Goal: Information Seeking & Learning: Learn about a topic

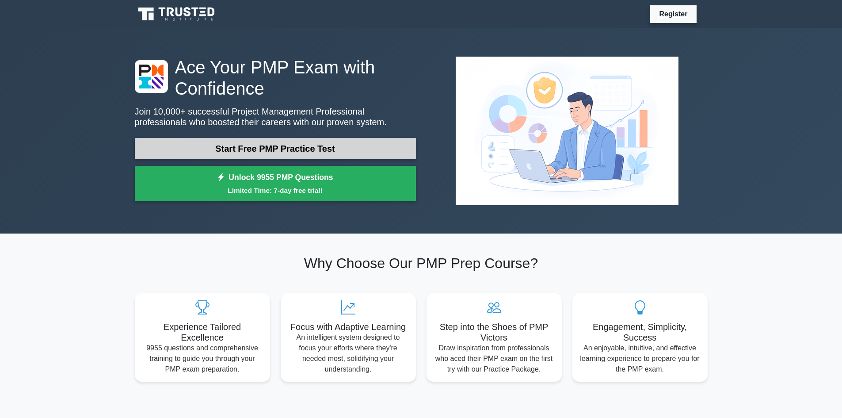
click at [256, 146] on link "Start Free PMP Practice Test" at bounding box center [275, 148] width 281 height 21
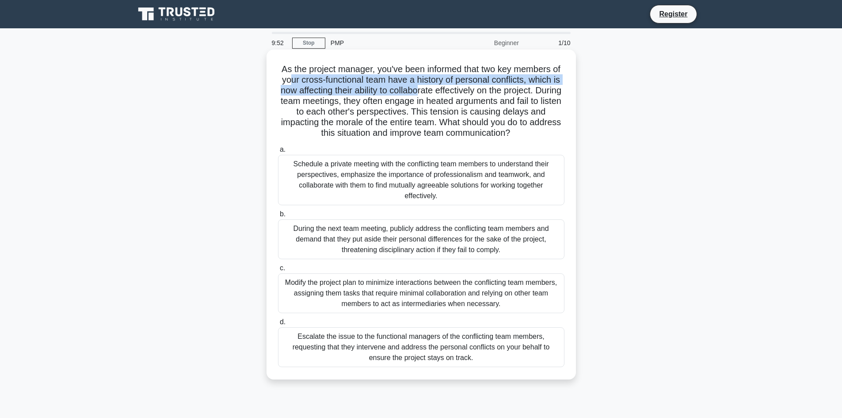
drag, startPoint x: 289, startPoint y: 82, endPoint x: 461, endPoint y: 97, distance: 172.7
click at [433, 94] on h5 "As the project manager, you've been informed that two key members of your cross…" at bounding box center [421, 101] width 288 height 75
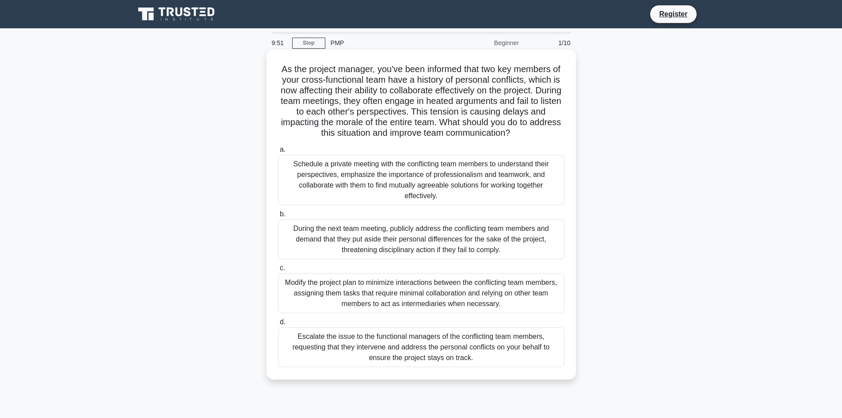
click at [482, 101] on h5 "As the project manager, you've been informed that two key members of your cross…" at bounding box center [421, 101] width 288 height 75
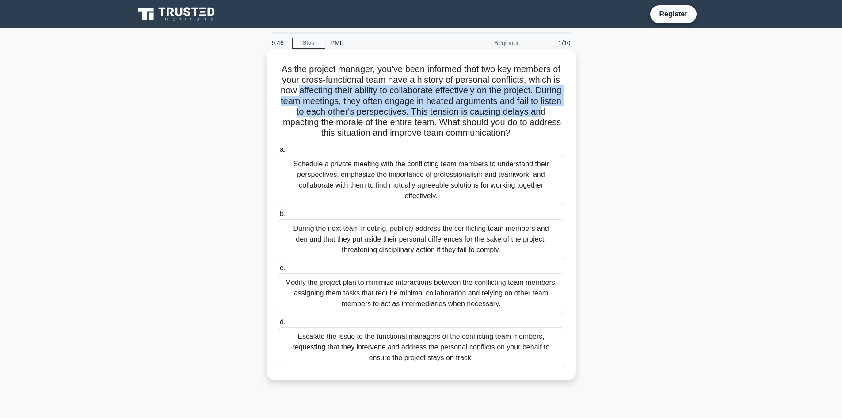
drag, startPoint x: 307, startPoint y: 91, endPoint x: 558, endPoint y: 108, distance: 250.9
click at [558, 108] on h5 "As the project manager, you've been informed that two key members of your cross…" at bounding box center [421, 101] width 288 height 75
click at [555, 105] on h5 "As the project manager, you've been informed that two key members of your cross…" at bounding box center [421, 101] width 288 height 75
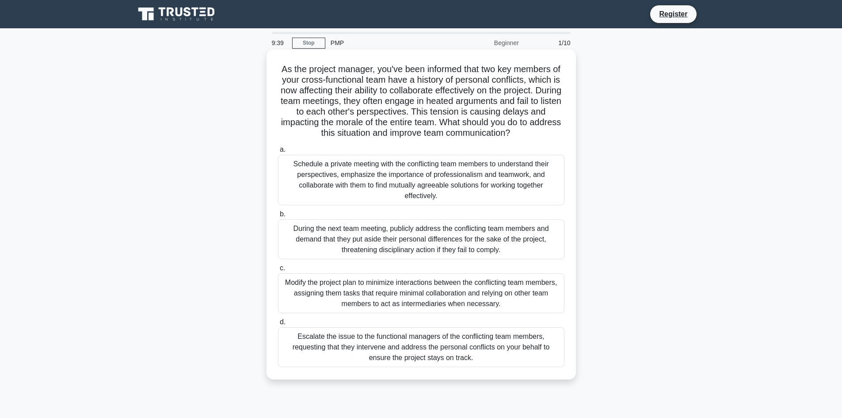
drag, startPoint x: 540, startPoint y: 130, endPoint x: 269, endPoint y: 74, distance: 276.0
click at [269, 74] on div "As the project manager, you've been informed that two key members of your cross…" at bounding box center [422, 215] width 310 height 330
click at [388, 181] on div "Schedule a private meeting with the conflicting team members to understand thei…" at bounding box center [421, 180] width 287 height 50
click at [278, 153] on input "a. Schedule a private meeting with the conflicting team members to understand t…" at bounding box center [278, 150] width 0 height 6
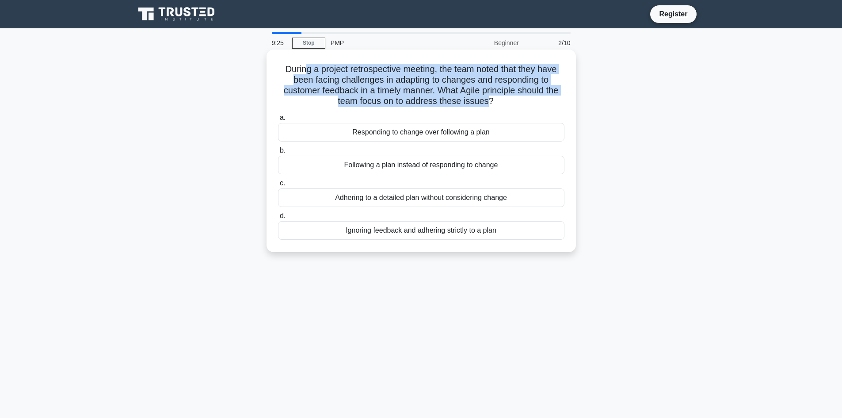
drag, startPoint x: 302, startPoint y: 68, endPoint x: 490, endPoint y: 107, distance: 192.5
click at [490, 107] on h5 "During a project retrospective meeting, the team noted that they have been faci…" at bounding box center [421, 85] width 288 height 43
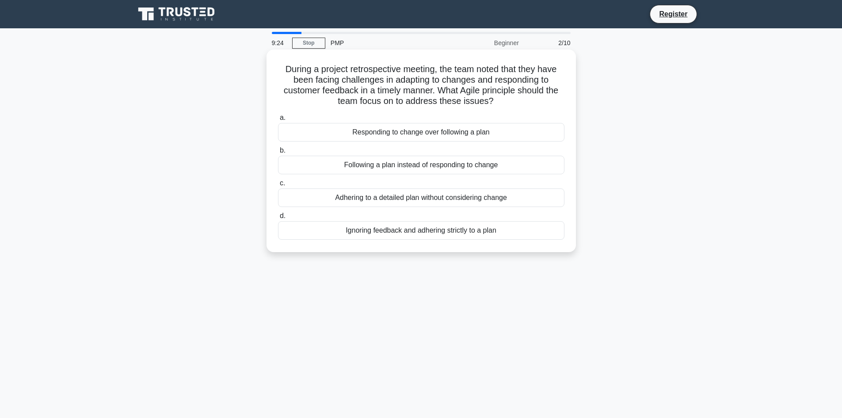
click at [510, 107] on h5 "During a project retrospective meeting, the team noted that they have been faci…" at bounding box center [421, 85] width 288 height 43
drag, startPoint x: 509, startPoint y: 104, endPoint x: 277, endPoint y: 65, distance: 235.9
click at [277, 65] on h5 "During a project retrospective meeting, the team noted that they have been faci…" at bounding box center [421, 85] width 288 height 43
click at [480, 105] on h5 "During a project retrospective meeting, the team noted that they have been faci…" at bounding box center [421, 85] width 288 height 43
drag, startPoint x: 506, startPoint y: 99, endPoint x: 272, endPoint y: 60, distance: 237.7
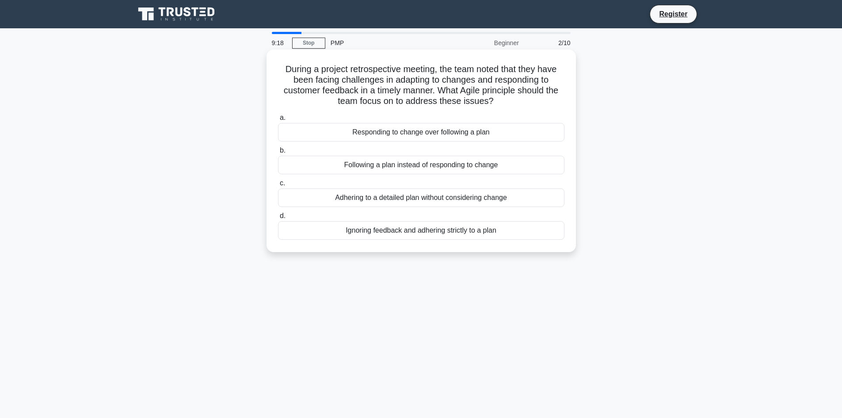
click at [272, 60] on div "During a project retrospective meeting, the team noted that they have been faci…" at bounding box center [421, 150] width 302 height 195
click at [490, 94] on h5 "During a project retrospective meeting, the team noted that they have been faci…" at bounding box center [421, 85] width 288 height 43
drag, startPoint x: 512, startPoint y: 103, endPoint x: 283, endPoint y: 67, distance: 231.3
click at [280, 65] on h5 "During a project retrospective meeting, the team noted that they have been faci…" at bounding box center [421, 85] width 288 height 43
click at [517, 101] on h5 "During a project retrospective meeting, the team noted that they have been faci…" at bounding box center [421, 85] width 288 height 43
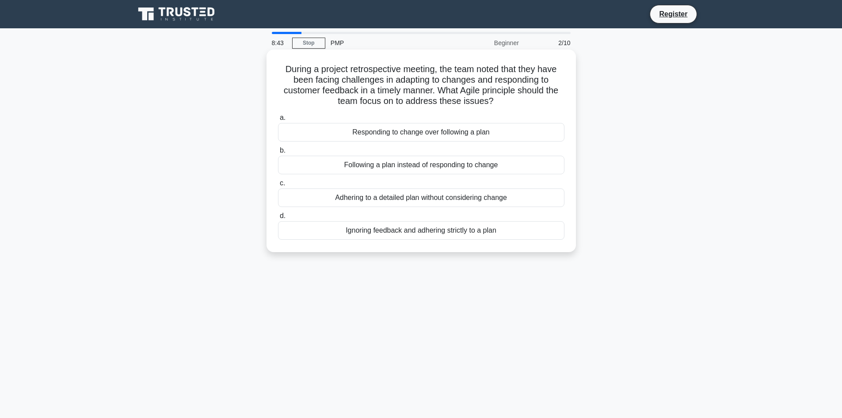
click at [386, 134] on div "Responding to change over following a plan" at bounding box center [421, 132] width 287 height 19
click at [278, 121] on input "a. Responding to change over following a plan" at bounding box center [278, 118] width 0 height 6
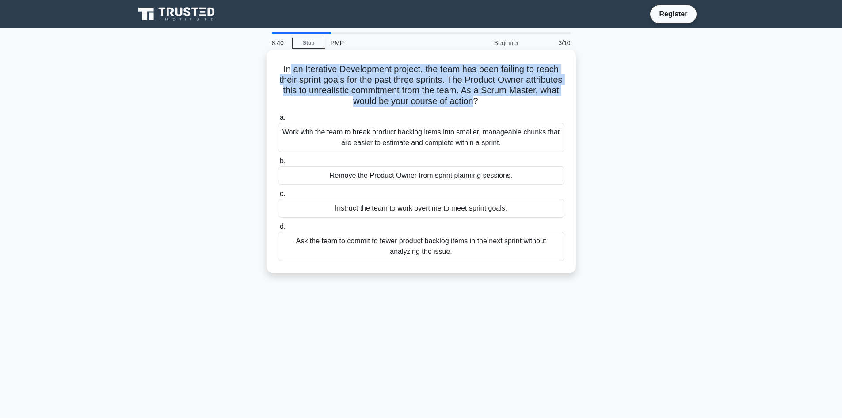
drag, startPoint x: 286, startPoint y: 68, endPoint x: 502, endPoint y: 99, distance: 218.6
click at [502, 99] on h5 "In an Iterative Development project, the team has been failing to reach their s…" at bounding box center [421, 85] width 288 height 43
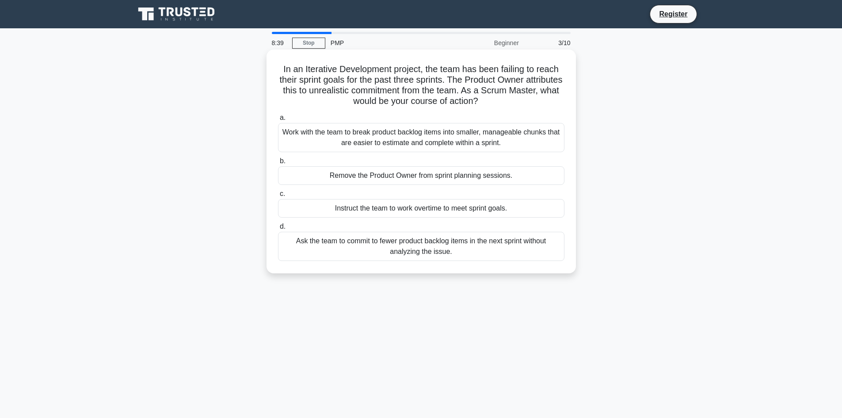
click at [489, 101] on icon ".spinner_0XTQ{transform-origin:center;animation:spinner_y6GP .75s linear infini…" at bounding box center [483, 101] width 11 height 11
drag, startPoint x: 522, startPoint y: 107, endPoint x: 271, endPoint y: 68, distance: 254.1
click at [271, 68] on div "In an Iterative Development project, the team has been failing to reach their s…" at bounding box center [421, 161] width 302 height 217
click at [450, 99] on h5 "In an Iterative Development project, the team has been failing to reach their s…" at bounding box center [421, 85] width 288 height 43
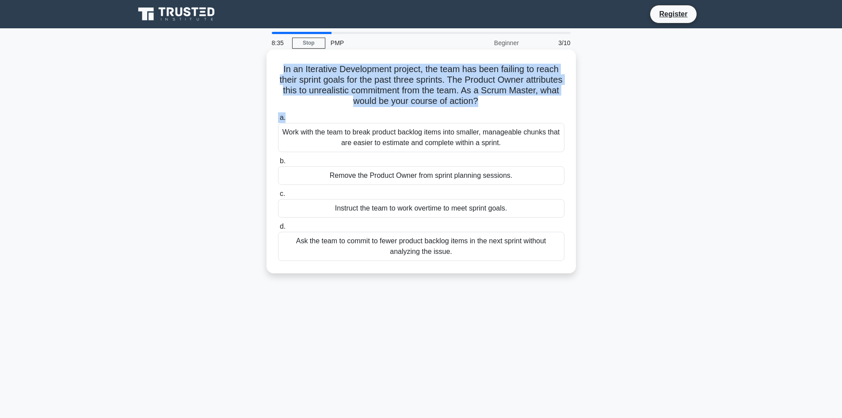
drag, startPoint x: 521, startPoint y: 113, endPoint x: 274, endPoint y: 69, distance: 251.0
click at [274, 69] on div "In an Iterative Development project, the team has been failing to reach their s…" at bounding box center [421, 161] width 302 height 217
click at [418, 104] on h5 "In an Iterative Development project, the team has been failing to reach their s…" at bounding box center [421, 85] width 288 height 43
drag, startPoint x: 510, startPoint y: 103, endPoint x: 275, endPoint y: 60, distance: 239.6
click at [275, 60] on div "In an Iterative Development project, the team has been failing to reach their s…" at bounding box center [421, 161] width 302 height 217
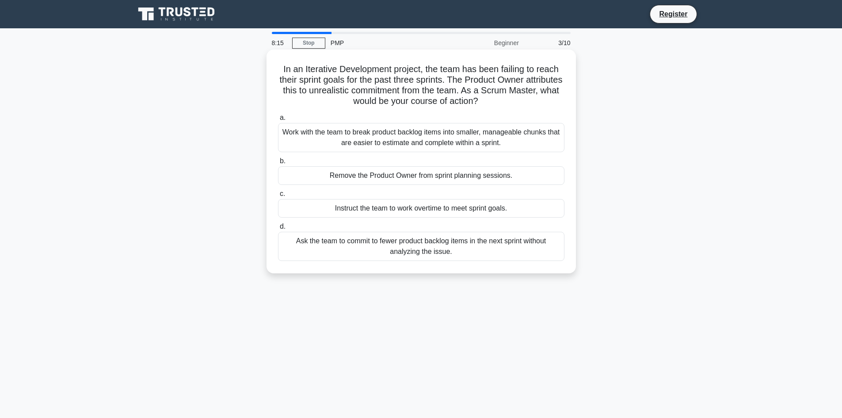
click at [430, 138] on div "Work with the team to break product backlog items into smaller, manageable chun…" at bounding box center [421, 137] width 287 height 29
click at [278, 121] on input "a. Work with the team to break product backlog items into smaller, manageable c…" at bounding box center [278, 118] width 0 height 6
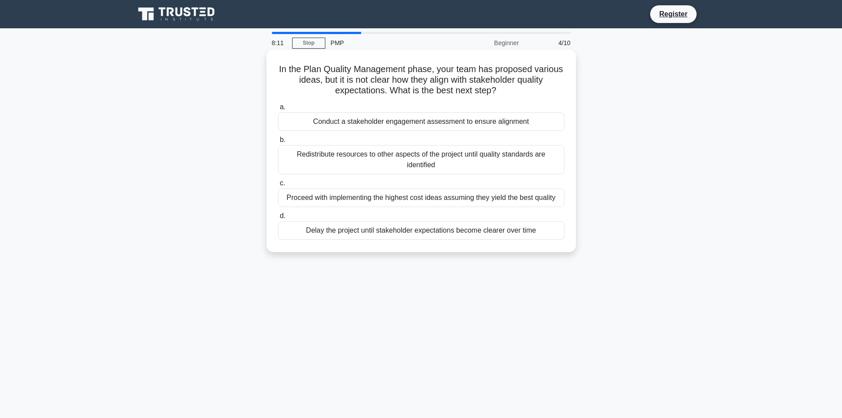
drag, startPoint x: 289, startPoint y: 69, endPoint x: 501, endPoint y: 91, distance: 213.8
click at [501, 91] on h5 "In the Plan Quality Management phase, your team has proposed various ideas, but…" at bounding box center [421, 80] width 288 height 33
click at [507, 96] on icon at bounding box center [504, 92] width 10 height 11
drag, startPoint x: 507, startPoint y: 96, endPoint x: 290, endPoint y: 67, distance: 218.6
click at [290, 67] on h5 "In the Plan Quality Management phase, your team has proposed various ideas, but…" at bounding box center [421, 80] width 288 height 33
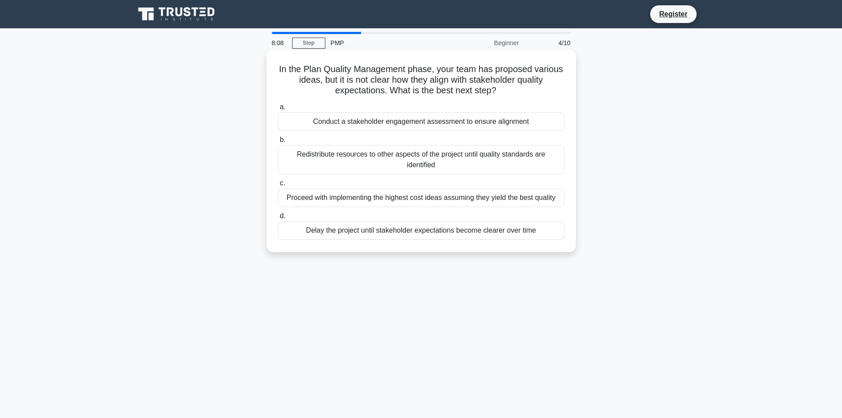
click at [439, 84] on h5 "In the Plan Quality Management phase, your team has proposed various ideas, but…" at bounding box center [421, 80] width 288 height 33
drag, startPoint x: 463, startPoint y: 80, endPoint x: 529, endPoint y: 89, distance: 66.9
click at [529, 89] on h5 "In the Plan Quality Management phase, your team has proposed various ideas, but…" at bounding box center [421, 80] width 288 height 33
click at [532, 92] on h5 "In the Plan Quality Management phase, your team has proposed various ideas, but…" at bounding box center [421, 80] width 288 height 33
drag, startPoint x: 520, startPoint y: 92, endPoint x: 278, endPoint y: 64, distance: 243.5
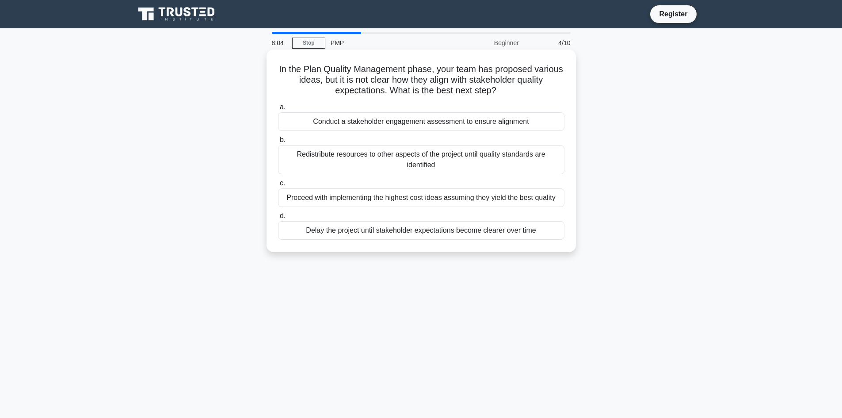
click at [278, 64] on h5 "In the Plan Quality Management phase, your team has proposed various ideas, but…" at bounding box center [421, 80] width 288 height 33
click at [429, 79] on h5 "In the Plan Quality Management phase, your team has proposed various ideas, but…" at bounding box center [421, 80] width 288 height 33
drag, startPoint x: 507, startPoint y: 92, endPoint x: 285, endPoint y: 66, distance: 223.5
click at [285, 67] on h5 "In the Plan Quality Management phase, your team has proposed various ideas, but…" at bounding box center [421, 80] width 288 height 33
click at [443, 122] on div "Conduct a stakeholder engagement assessment to ensure alignment" at bounding box center [421, 121] width 287 height 19
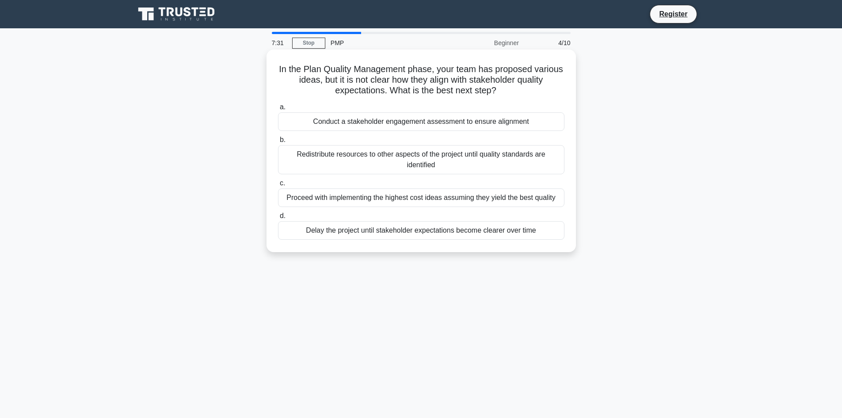
click at [278, 110] on input "a. Conduct a stakeholder engagement assessment to ensure alignment" at bounding box center [278, 107] width 0 height 6
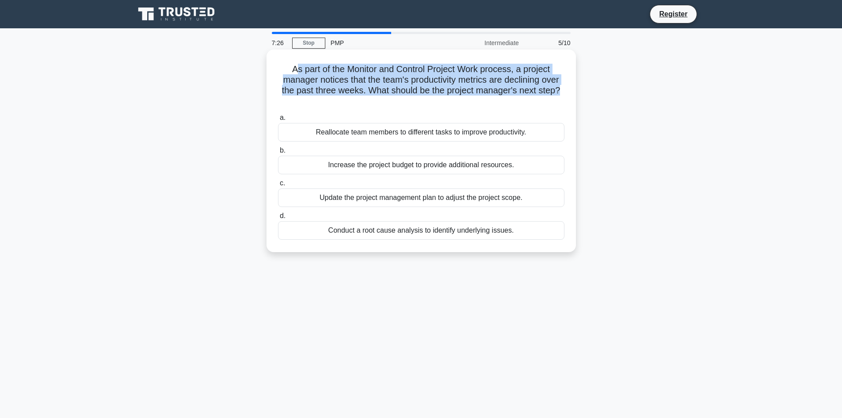
drag, startPoint x: 291, startPoint y: 67, endPoint x: 569, endPoint y: 88, distance: 278.9
click at [569, 88] on div "As part of the Monitor and Control Project Work process, a project manager noti…" at bounding box center [421, 150] width 302 height 195
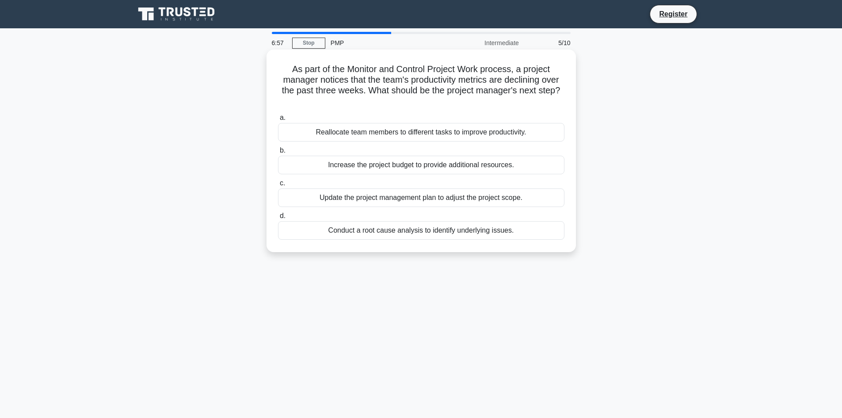
click at [477, 232] on div "Conduct a root cause analysis to identify underlying issues." at bounding box center [421, 230] width 287 height 19
click at [278, 219] on input "d. Conduct a root cause analysis to identify underlying issues." at bounding box center [278, 216] width 0 height 6
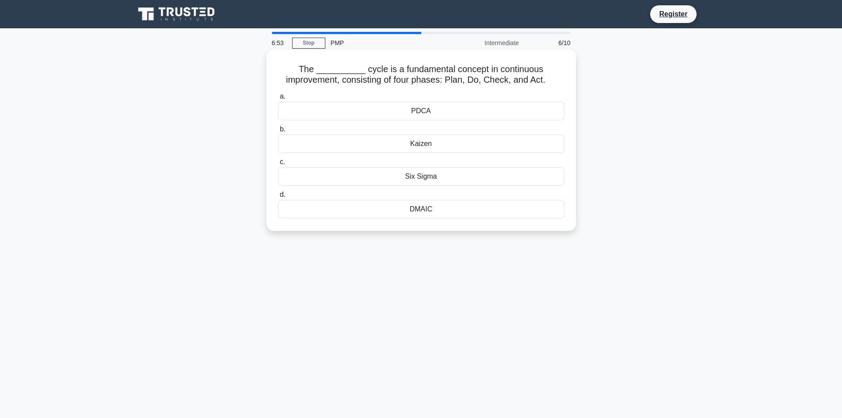
drag, startPoint x: 386, startPoint y: 72, endPoint x: 552, endPoint y: 79, distance: 166.4
click at [552, 79] on h5 "The __________ cycle is a fundamental concept in continuous improvement, consis…" at bounding box center [421, 75] width 288 height 22
click at [556, 84] on icon ".spinner_0XTQ{transform-origin:center;animation:spinner_y6GP .75s linear infini…" at bounding box center [551, 80] width 11 height 11
drag, startPoint x: 550, startPoint y: 83, endPoint x: 286, endPoint y: 61, distance: 265.4
click at [286, 61] on div "The __________ cycle is a fundamental concept in continuous improvement, consis…" at bounding box center [421, 140] width 302 height 174
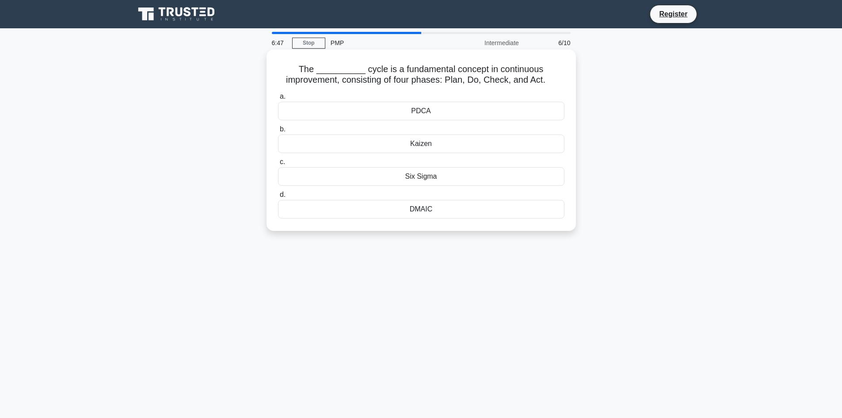
click at [350, 78] on h5 "The __________ cycle is a fundamental concept in continuous improvement, consis…" at bounding box center [421, 75] width 288 height 22
click at [432, 115] on div "PDCA" at bounding box center [421, 111] width 287 height 19
click at [278, 99] on input "a. PDCA" at bounding box center [278, 97] width 0 height 6
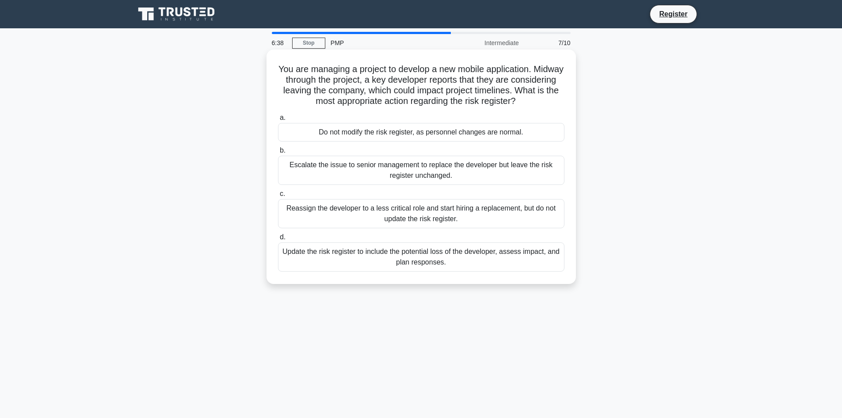
drag, startPoint x: 289, startPoint y: 63, endPoint x: 554, endPoint y: 103, distance: 267.5
click at [554, 103] on div "You are managing a project to develop a new mobile application. Midway through …" at bounding box center [421, 166] width 302 height 227
click at [525, 103] on icon at bounding box center [519, 100] width 11 height 10
drag, startPoint x: 546, startPoint y: 104, endPoint x: 279, endPoint y: 57, distance: 271.6
click at [279, 57] on div "You are managing a project to develop a new mobile application. Midway through …" at bounding box center [421, 166] width 302 height 227
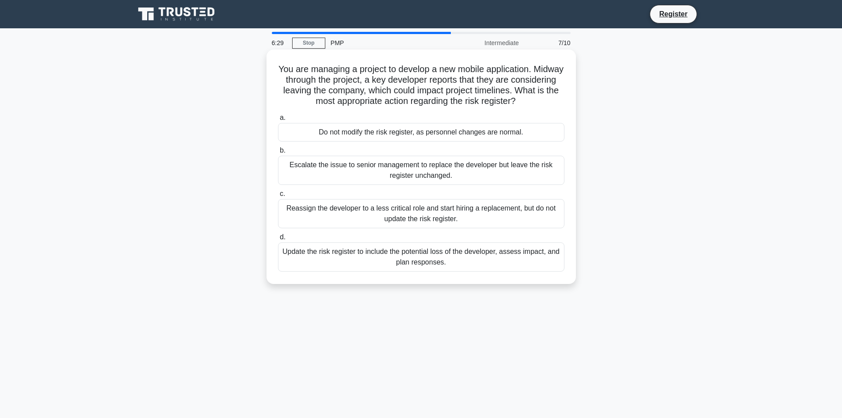
click at [541, 109] on div "You are managing a project to develop a new mobile application. Midway through …" at bounding box center [421, 166] width 302 height 227
drag, startPoint x: 551, startPoint y: 103, endPoint x: 284, endPoint y: 66, distance: 269.1
click at [284, 66] on h5 "You are managing a project to develop a new mobile application. Midway through …" at bounding box center [421, 85] width 288 height 43
click at [291, 75] on h5 "You are managing a project to develop a new mobile application. Midway through …" at bounding box center [421, 85] width 288 height 43
click at [448, 264] on div "Update the risk register to include the potential loss of the developer, assess…" at bounding box center [421, 256] width 287 height 29
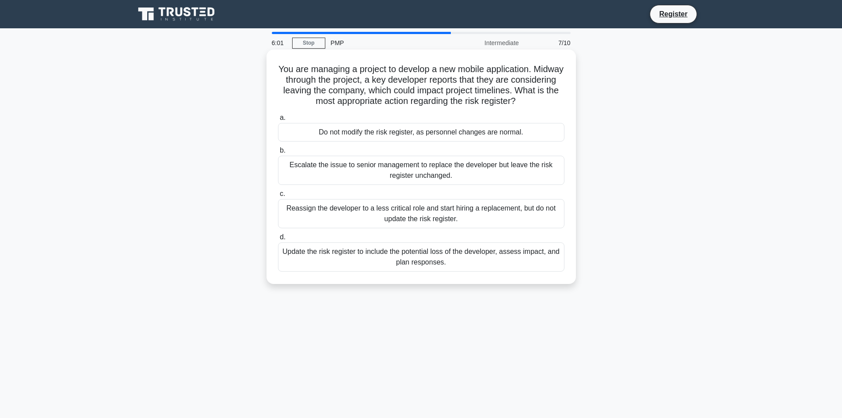
click at [278, 240] on input "d. Update the risk register to include the potential loss of the developer, ass…" at bounding box center [278, 237] width 0 height 6
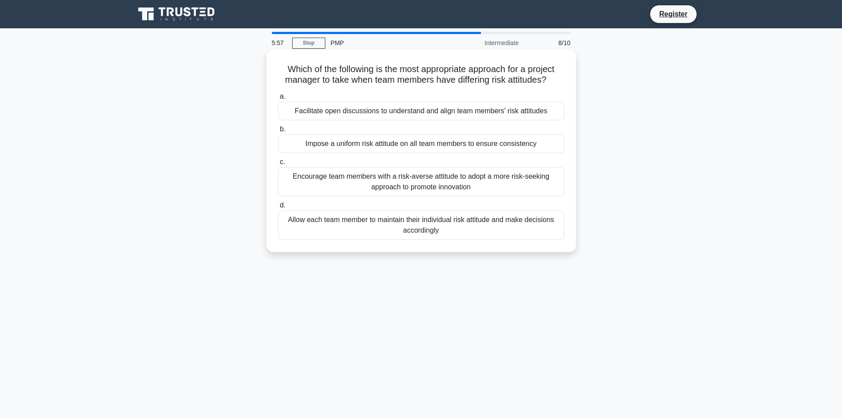
drag, startPoint x: 287, startPoint y: 63, endPoint x: 558, endPoint y: 81, distance: 272.1
click at [558, 81] on h5 "Which of the following is the most appropriate approach for a project manager t…" at bounding box center [421, 75] width 288 height 22
click at [557, 84] on icon ".spinner_0XTQ{transform-origin:center;animation:spinner_y6GP .75s linear infini…" at bounding box center [552, 80] width 11 height 11
drag, startPoint x: 559, startPoint y: 84, endPoint x: 296, endPoint y: 72, distance: 262.9
click at [296, 72] on h5 "Which of the following is the most appropriate approach for a project manager t…" at bounding box center [421, 75] width 288 height 22
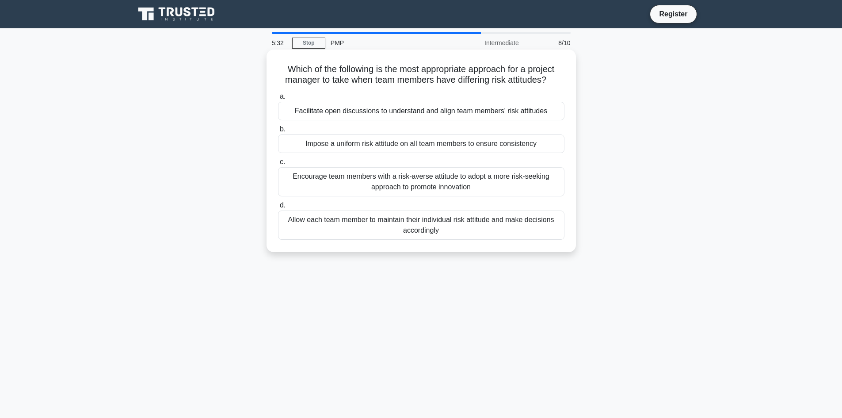
click at [569, 96] on div "a. Facilitate open discussions to understand and align team members' risk attit…" at bounding box center [421, 105] width 297 height 29
click at [387, 110] on div "Facilitate open discussions to understand and align team members' risk attitudes" at bounding box center [421, 111] width 287 height 19
click at [278, 99] on input "a. Facilitate open discussions to understand and align team members' risk attit…" at bounding box center [278, 97] width 0 height 6
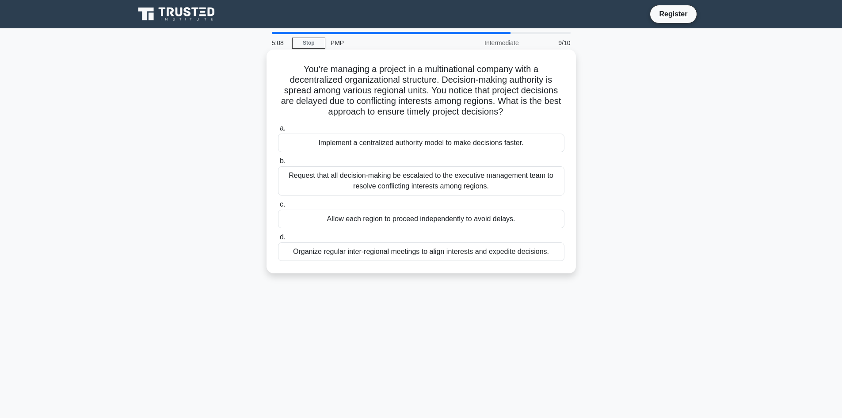
drag, startPoint x: 296, startPoint y: 63, endPoint x: 524, endPoint y: 119, distance: 234.4
click at [524, 119] on div "You're managing a project in a multinational company with a decentralized organ…" at bounding box center [421, 161] width 302 height 217
click at [506, 99] on h5 "You're managing a project in a multinational company with a decentralized organ…" at bounding box center [421, 91] width 288 height 54
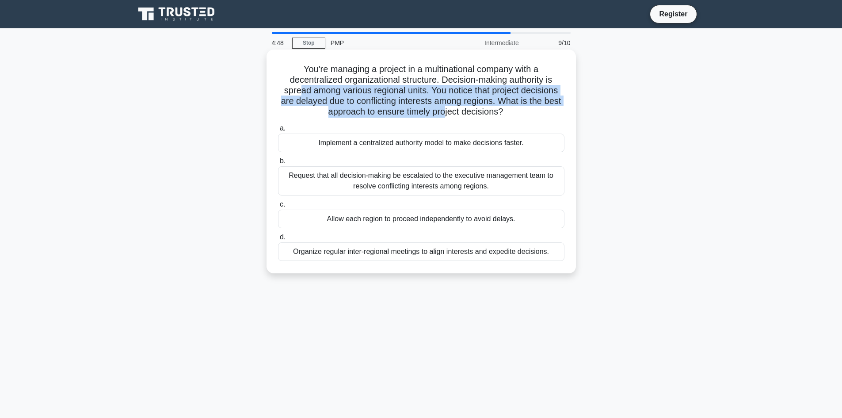
drag, startPoint x: 299, startPoint y: 93, endPoint x: 455, endPoint y: 115, distance: 157.3
click at [455, 115] on h5 "You're managing a project in a multinational company with a decentralized organ…" at bounding box center [421, 91] width 288 height 54
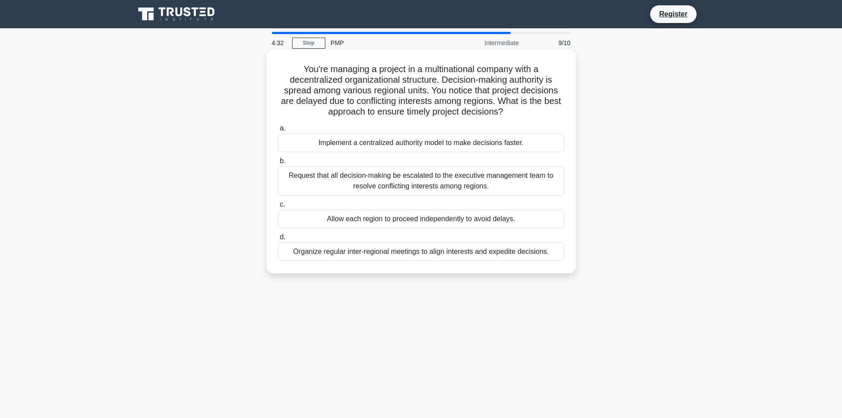
click at [540, 253] on div "Organize regular inter-regional meetings to align interests and expedite decisi…" at bounding box center [421, 251] width 287 height 19
click at [278, 240] on input "d. Organize regular inter-regional meetings to align interests and expedite dec…" at bounding box center [278, 237] width 0 height 6
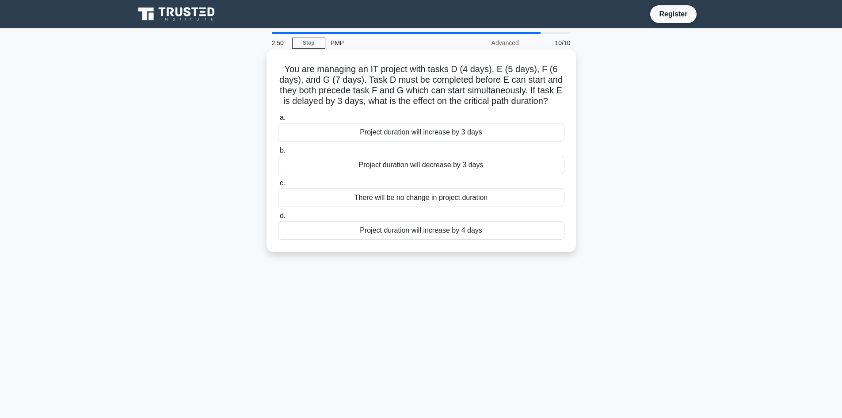
click at [460, 133] on div "Project duration will increase by 3 days" at bounding box center [421, 132] width 287 height 19
click at [278, 121] on input "a. Project duration will increase by 3 days" at bounding box center [278, 118] width 0 height 6
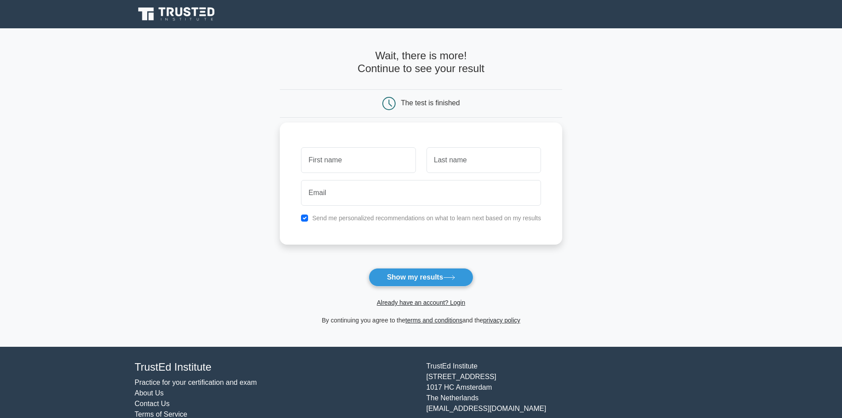
click at [369, 162] on input "text" at bounding box center [358, 160] width 115 height 26
type input "Ashique"
click at [469, 168] on input "text" at bounding box center [484, 160] width 115 height 26
type input "Mukkri"
click at [405, 183] on input "email" at bounding box center [421, 193] width 240 height 26
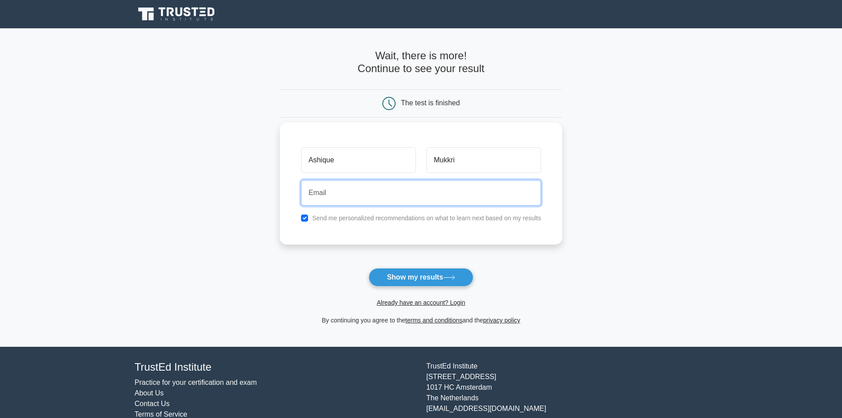
type input "ashiquemukkri@gmail.com"
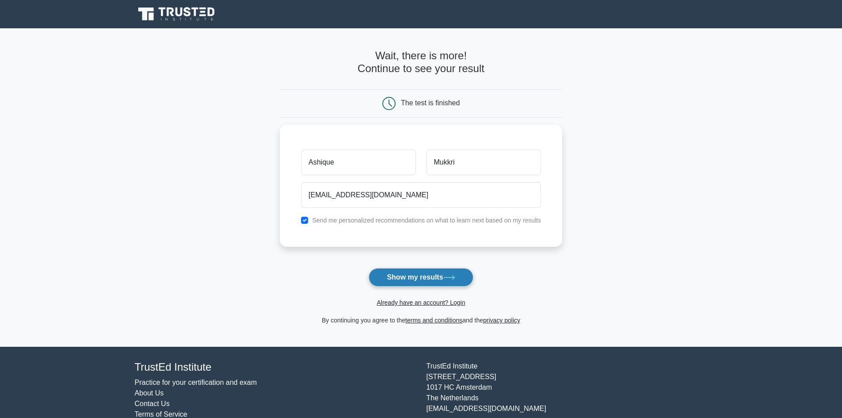
click at [440, 281] on button "Show my results" at bounding box center [421, 277] width 104 height 19
